Goal: Obtain resource: Obtain resource

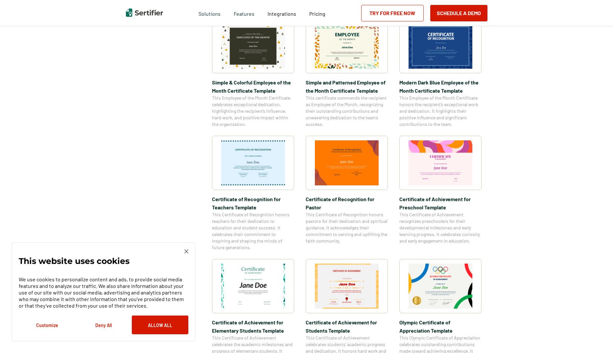
scroll to position [263, 0]
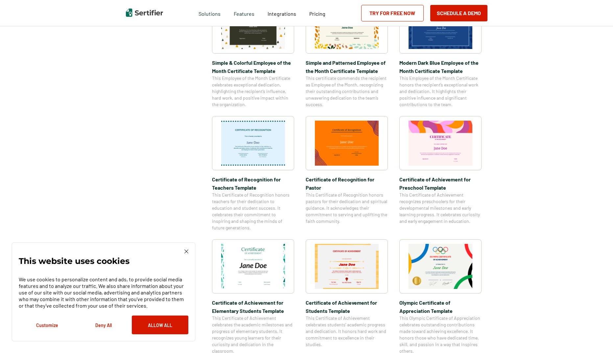
click at [249, 144] on img at bounding box center [253, 143] width 64 height 45
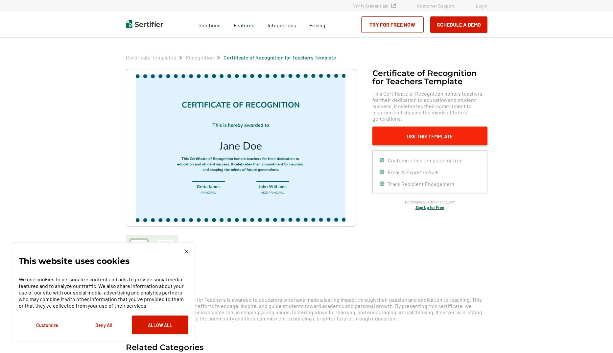
click at [424, 130] on button "Use This Template" at bounding box center [430, 136] width 115 height 19
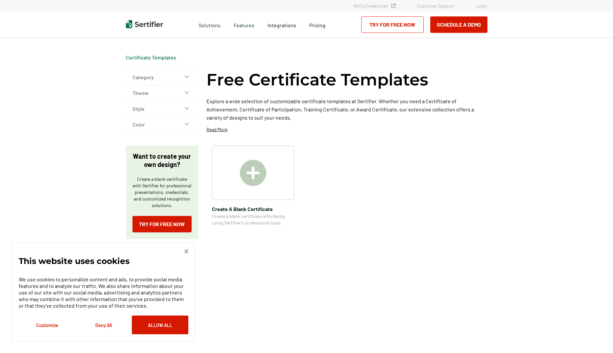
scroll to position [263, 0]
